Goal: Information Seeking & Learning: Check status

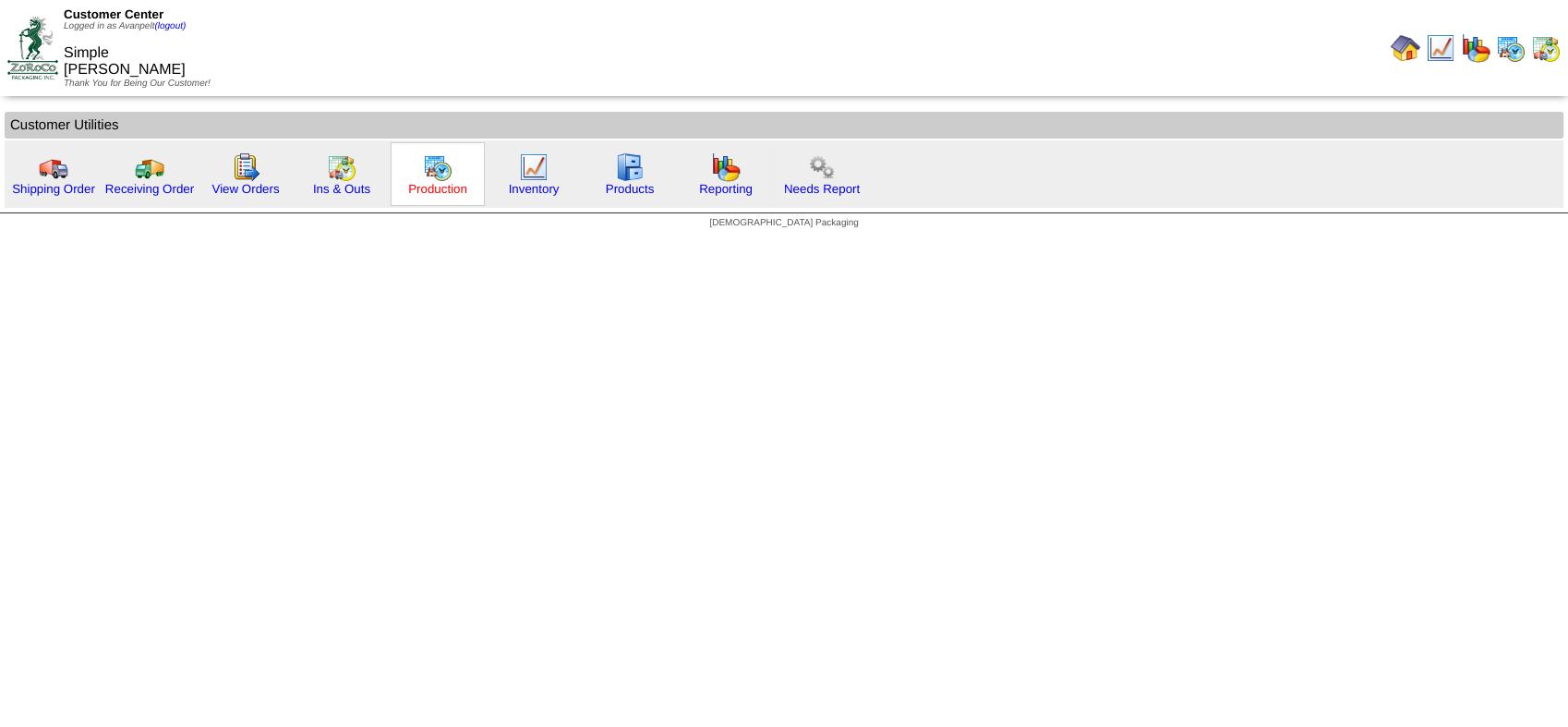
click at [415, 184] on link "Production" at bounding box center [437, 189] width 59 height 14
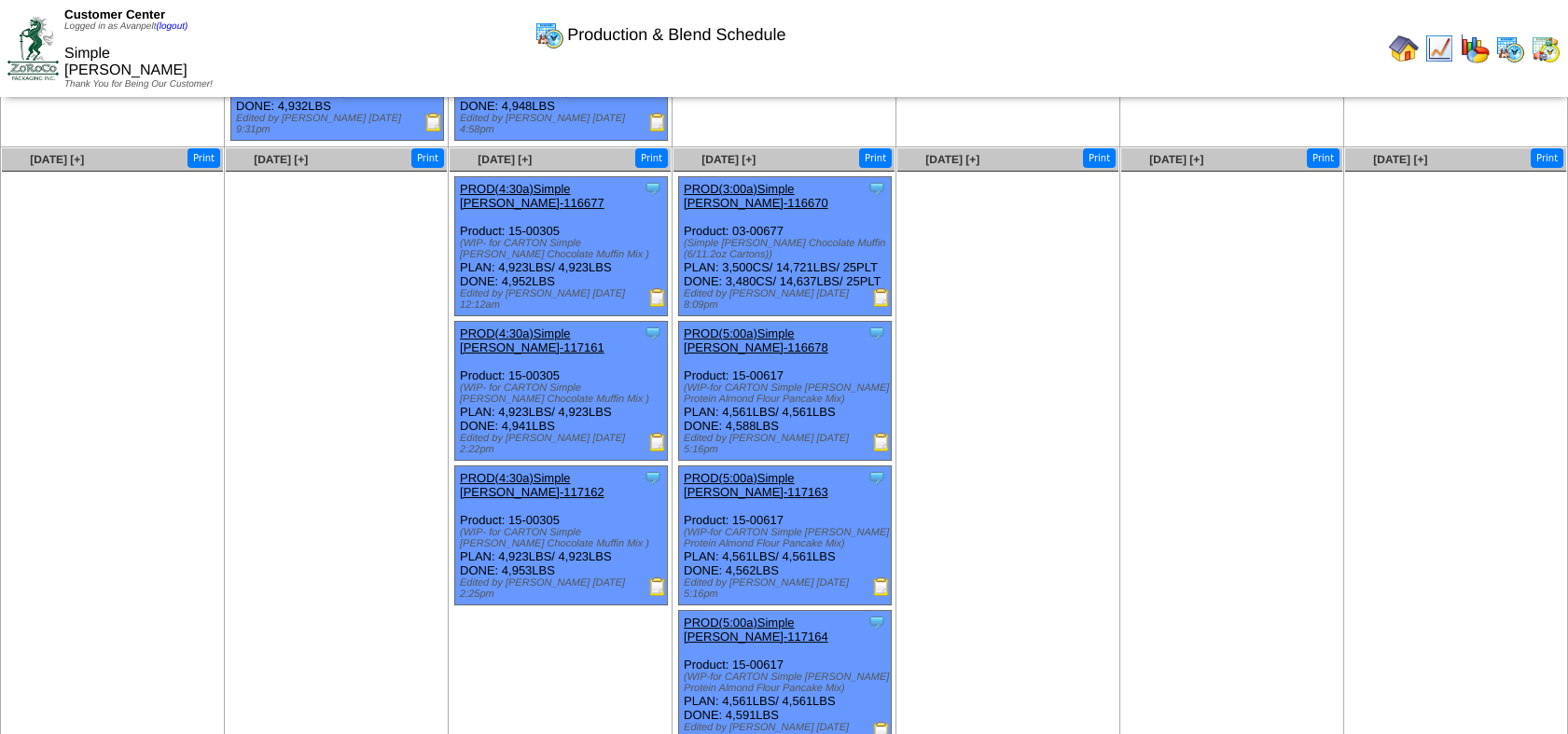
scroll to position [473, 0]
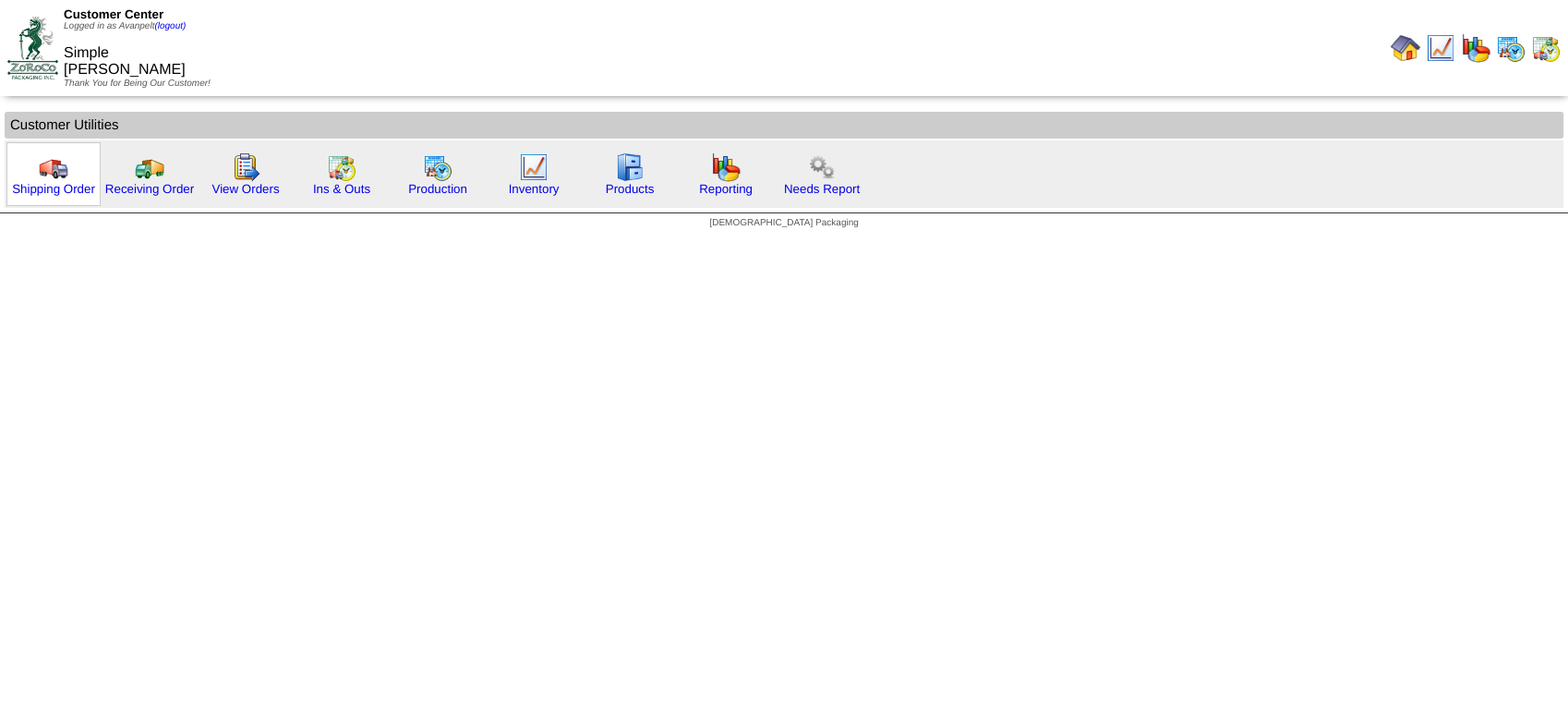
drag, startPoint x: 62, startPoint y: 193, endPoint x: 84, endPoint y: 157, distance: 42.2
click at [61, 193] on link "Shipping Order" at bounding box center [53, 189] width 84 height 14
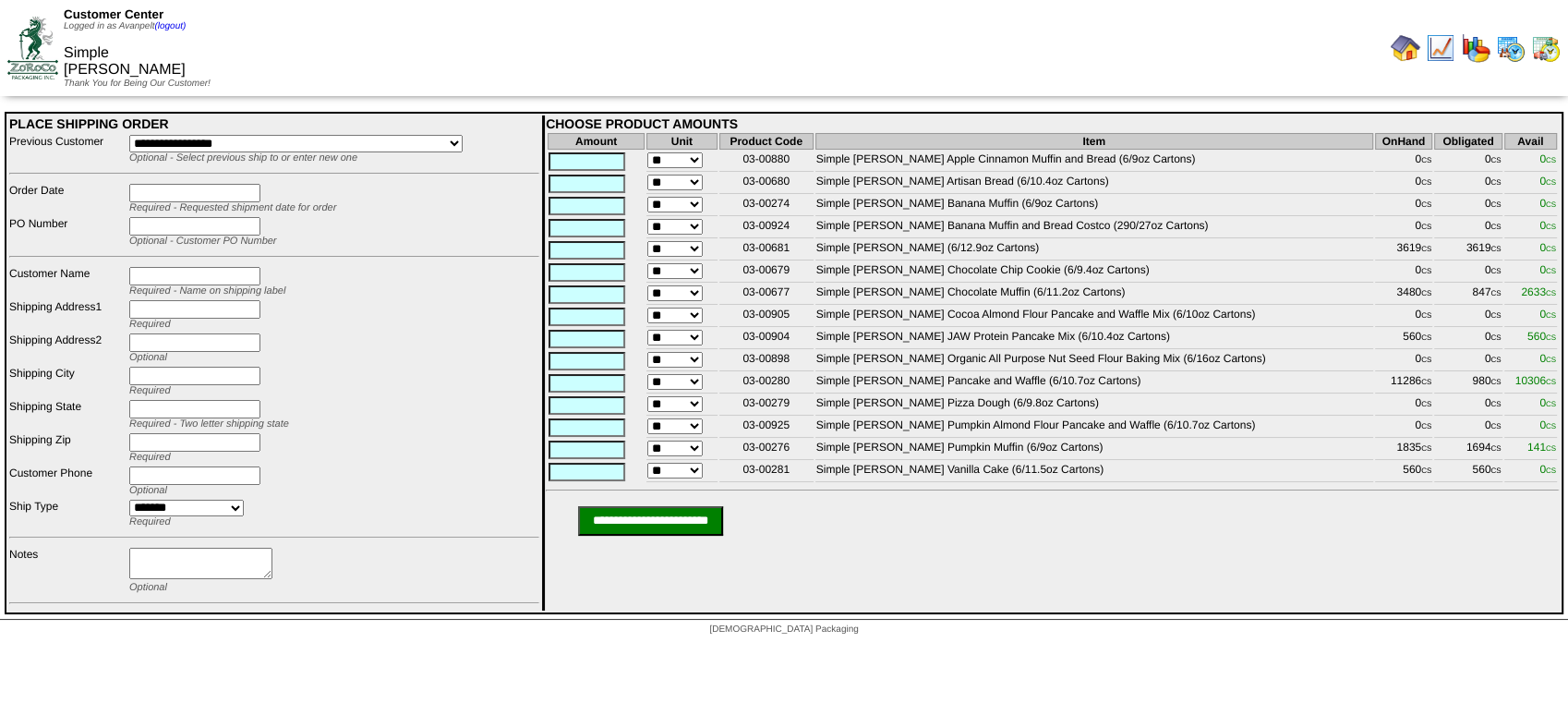
click at [1089, 408] on td "Simple Mills Pizza Dough (6/9.8oz Cartons)" at bounding box center [1094, 405] width 558 height 21
drag, startPoint x: 1452, startPoint y: 406, endPoint x: 1558, endPoint y: 408, distance: 106.0
click at [1558, 408] on table "Amount Unit Product Code Item OnHand Obligated Avail ** 03-00880 Simple Mills A…" at bounding box center [1051, 307] width 1013 height 353
drag, startPoint x: 22, startPoint y: 47, endPoint x: 22, endPoint y: 58, distance: 11.0
click at [22, 47] on img at bounding box center [33, 47] width 51 height 62
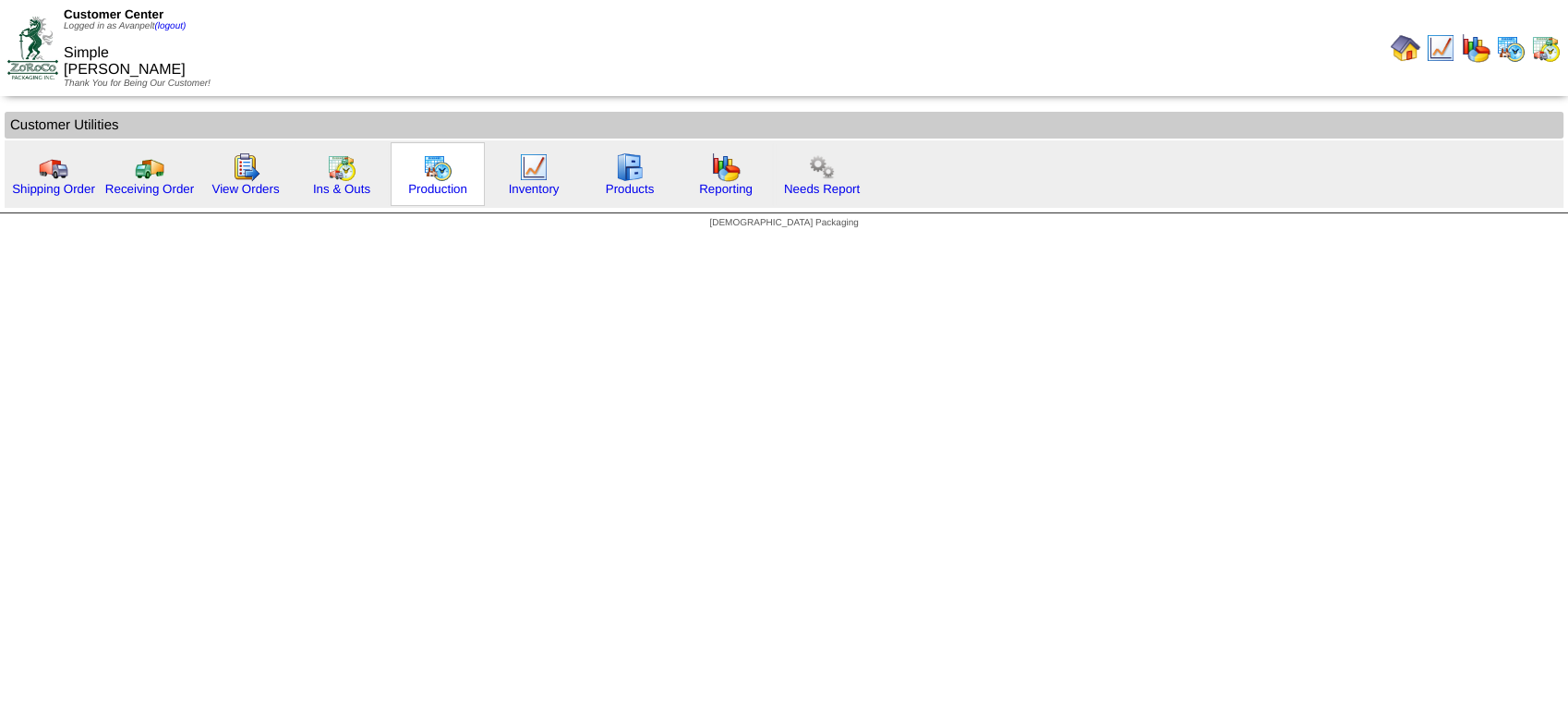
click at [430, 180] on img at bounding box center [437, 167] width 29 height 29
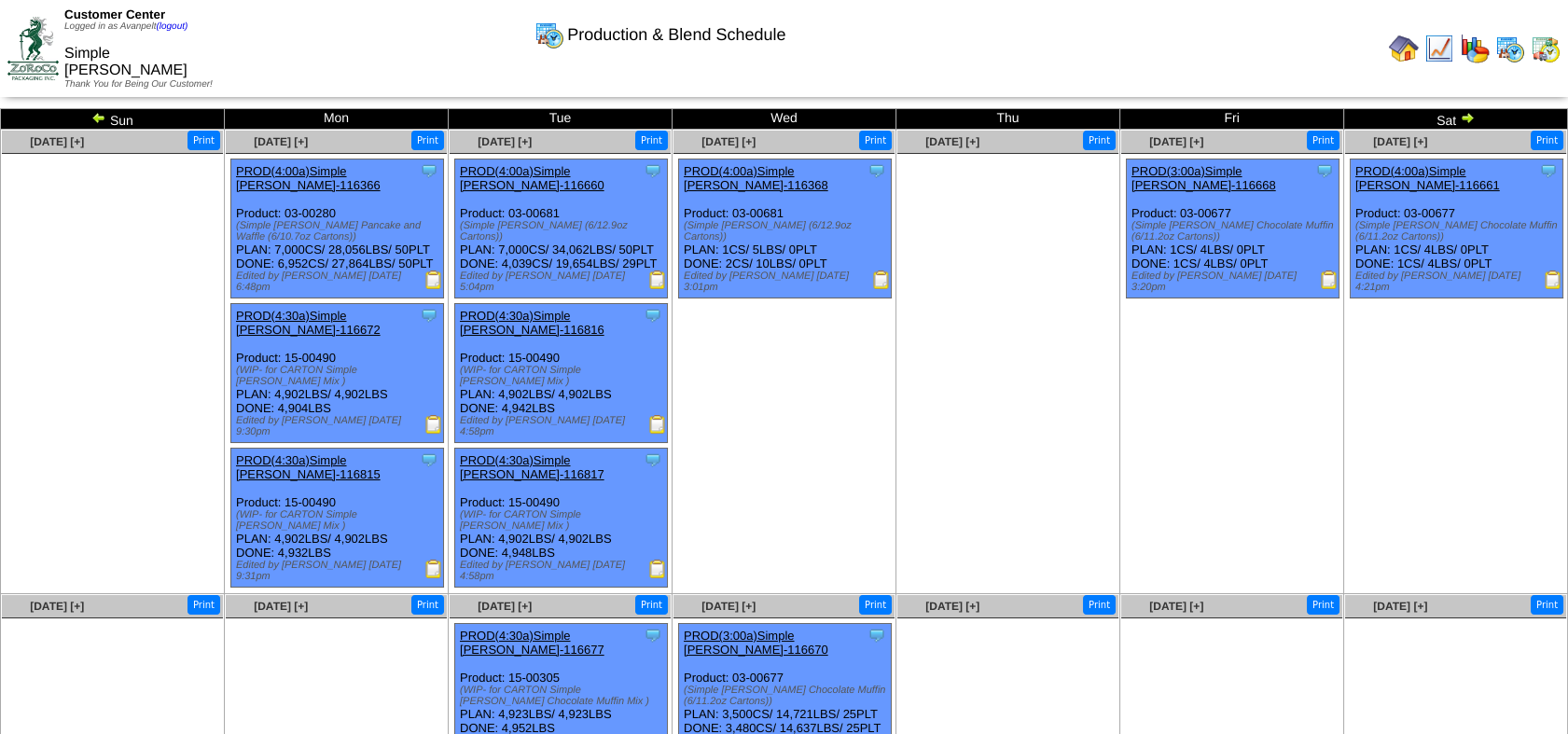
click at [104, 118] on img at bounding box center [98, 117] width 15 height 15
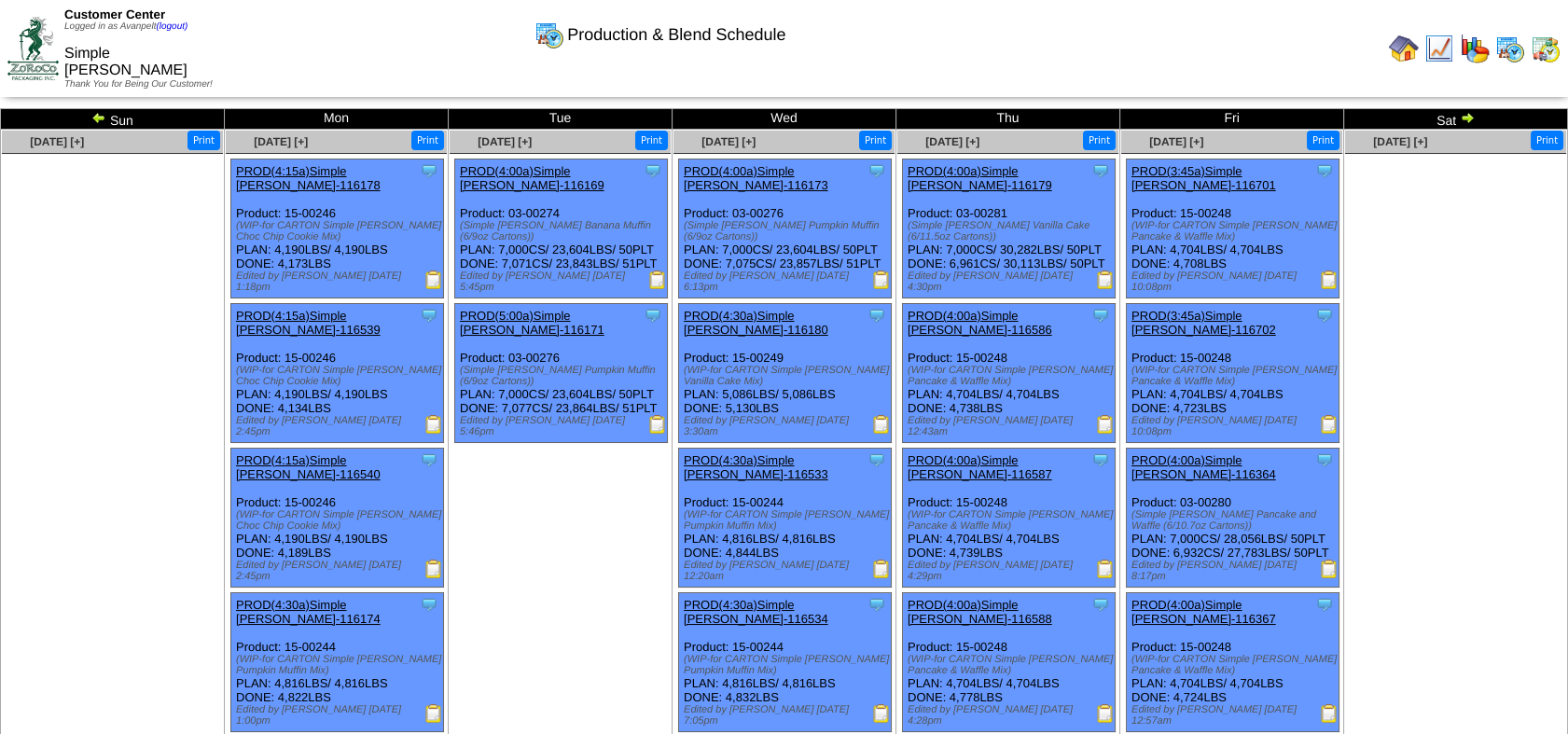
drag, startPoint x: 0, startPoint y: 0, endPoint x: 104, endPoint y: 118, distance: 157.3
click at [104, 118] on img at bounding box center [98, 117] width 15 height 15
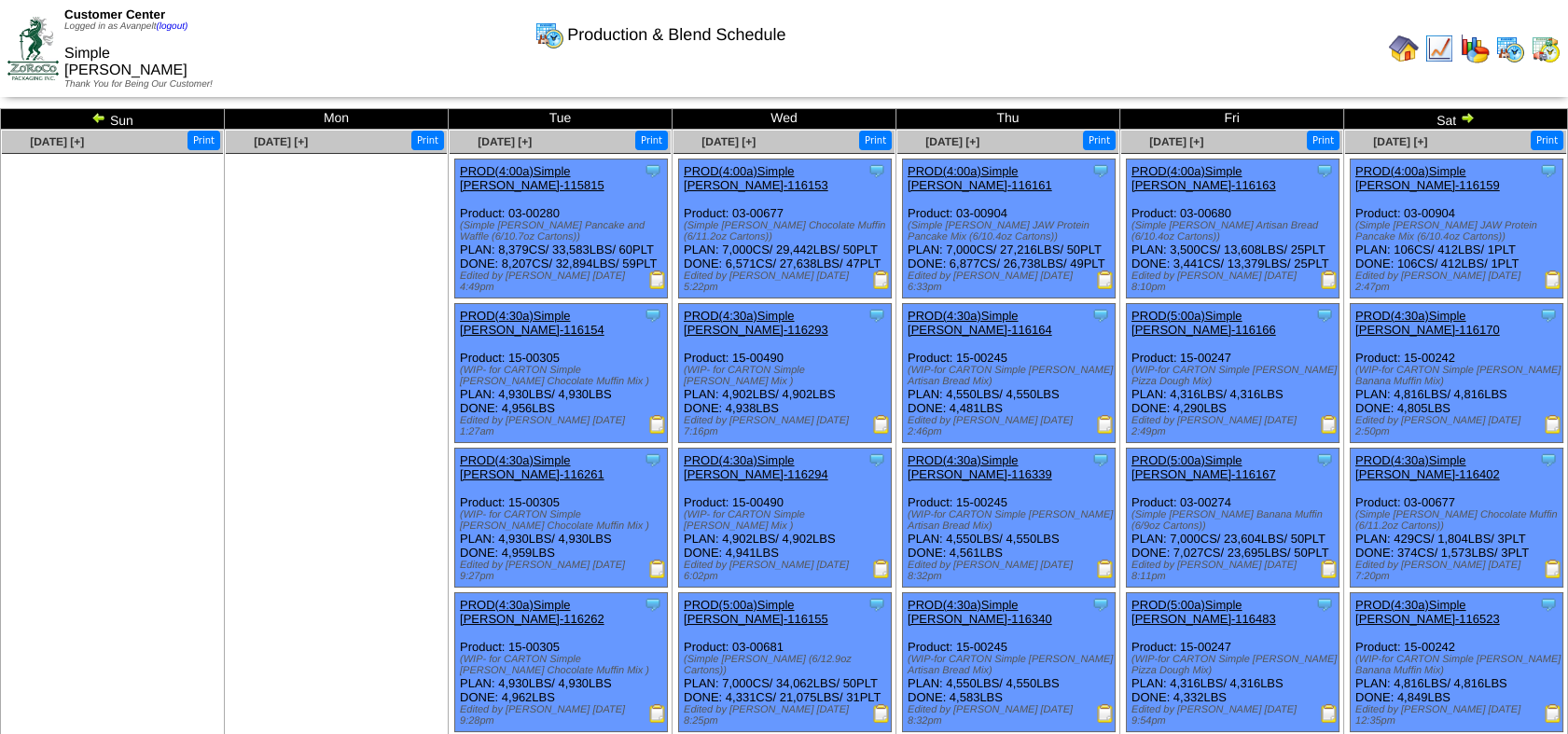
drag, startPoint x: 0, startPoint y: 0, endPoint x: 104, endPoint y: 118, distance: 157.3
click at [104, 118] on img at bounding box center [98, 117] width 15 height 15
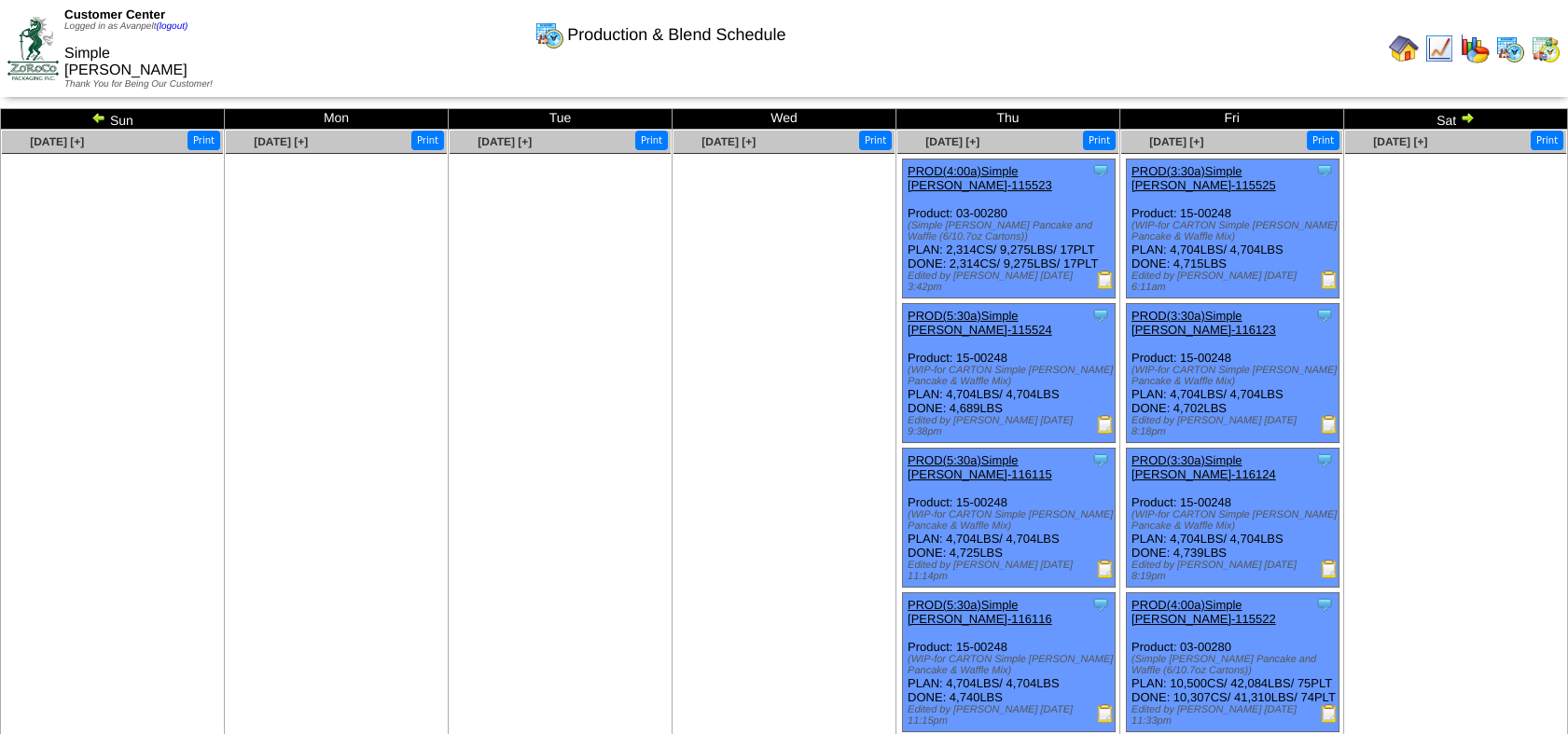
drag, startPoint x: 0, startPoint y: 0, endPoint x: 104, endPoint y: 118, distance: 157.3
click at [104, 118] on img at bounding box center [98, 117] width 15 height 15
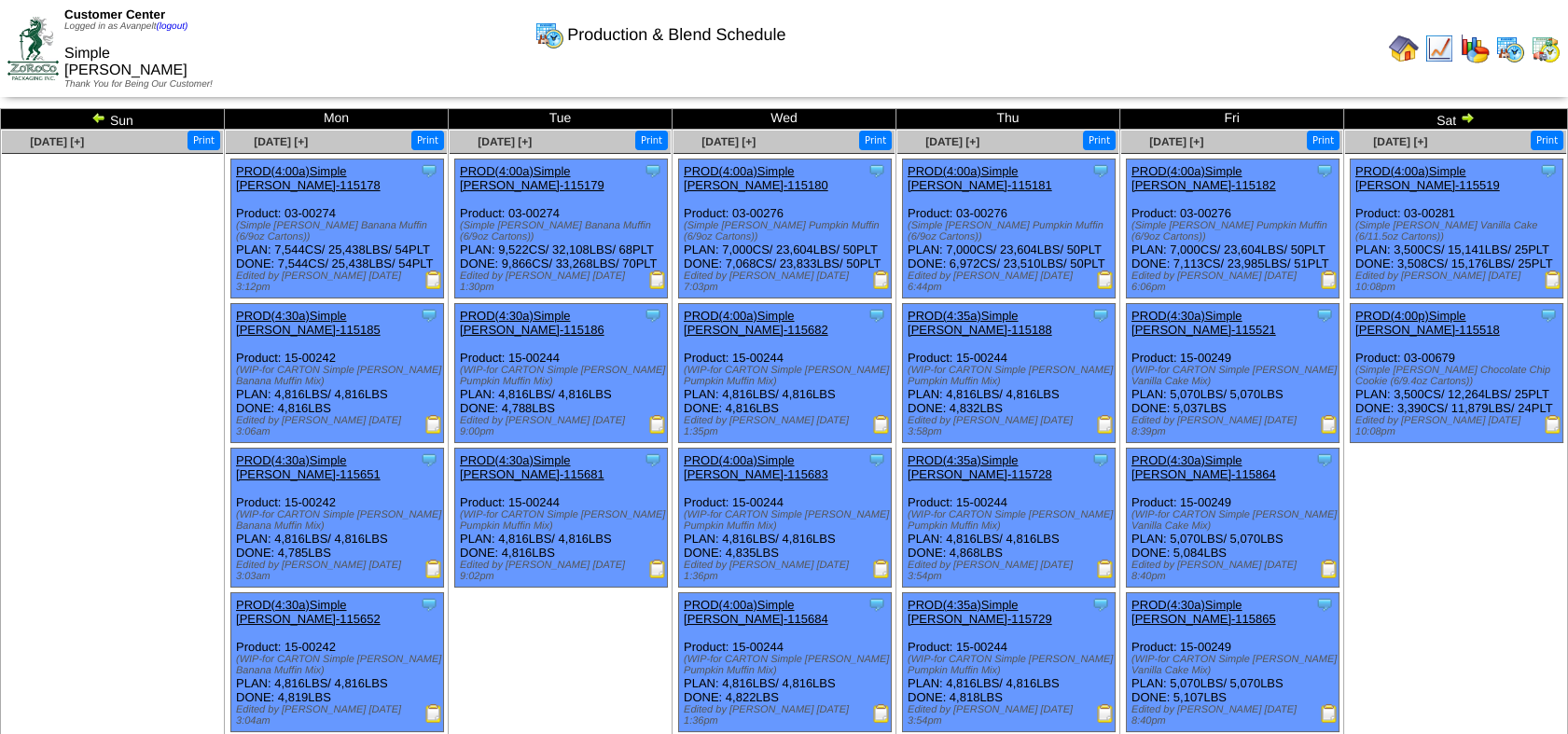
click at [102, 116] on img at bounding box center [98, 117] width 15 height 15
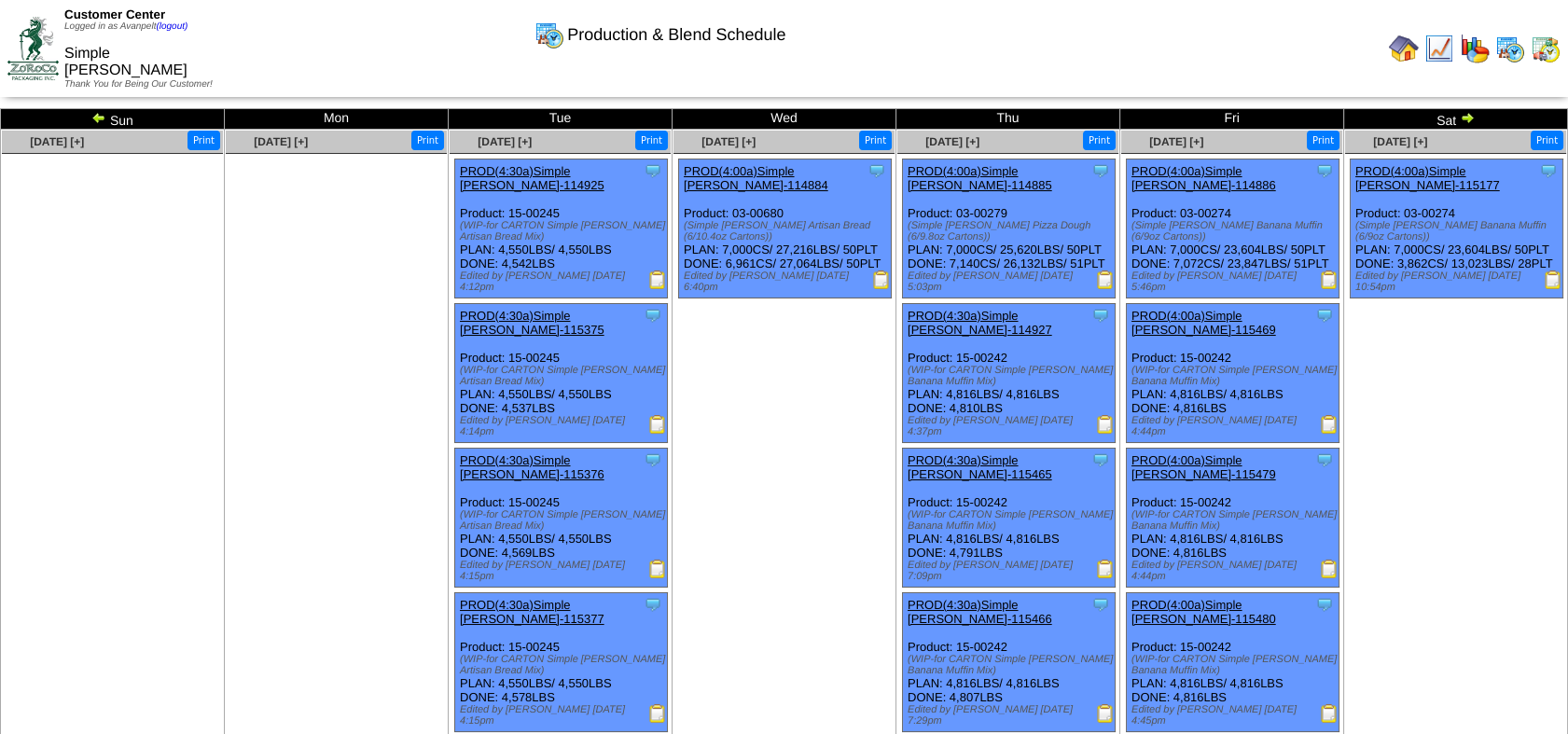
click at [45, 36] on img at bounding box center [34, 48] width 52 height 62
